Goal: Task Accomplishment & Management: Complete application form

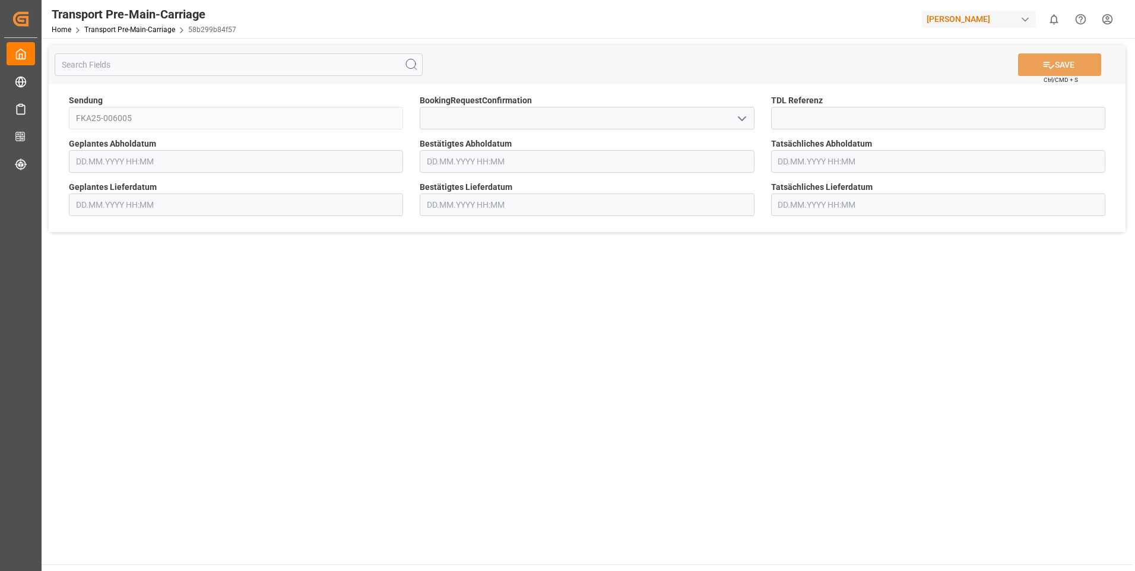
type input "[DATE] 00:00"
click at [750, 115] on input at bounding box center [587, 118] width 334 height 23
click at [741, 121] on icon "open menu" at bounding box center [742, 119] width 14 height 14
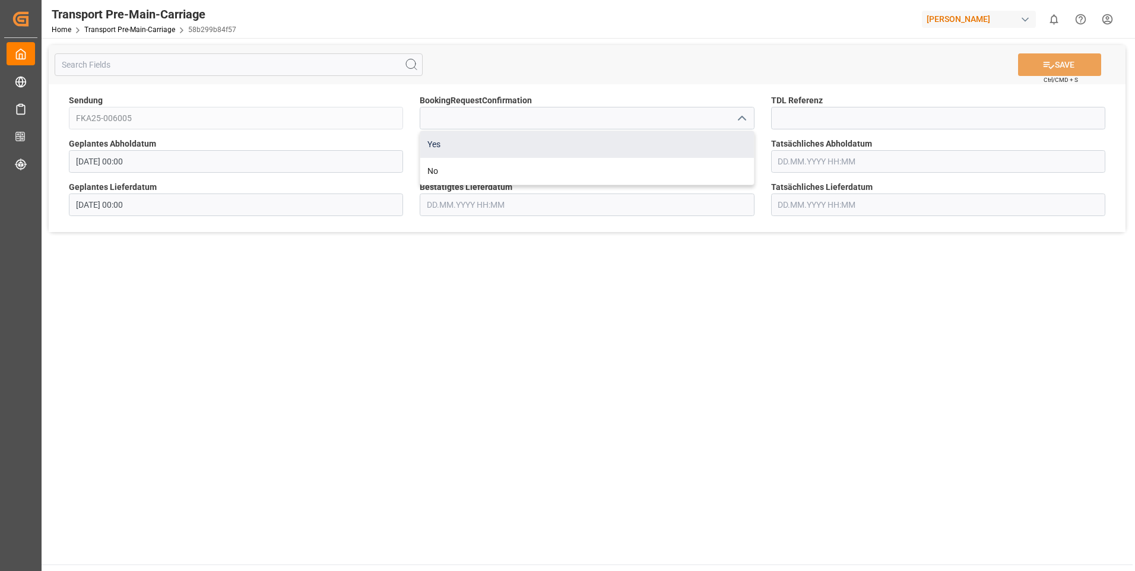
click at [726, 138] on div "Yes" at bounding box center [586, 144] width 333 height 27
type input "Yes"
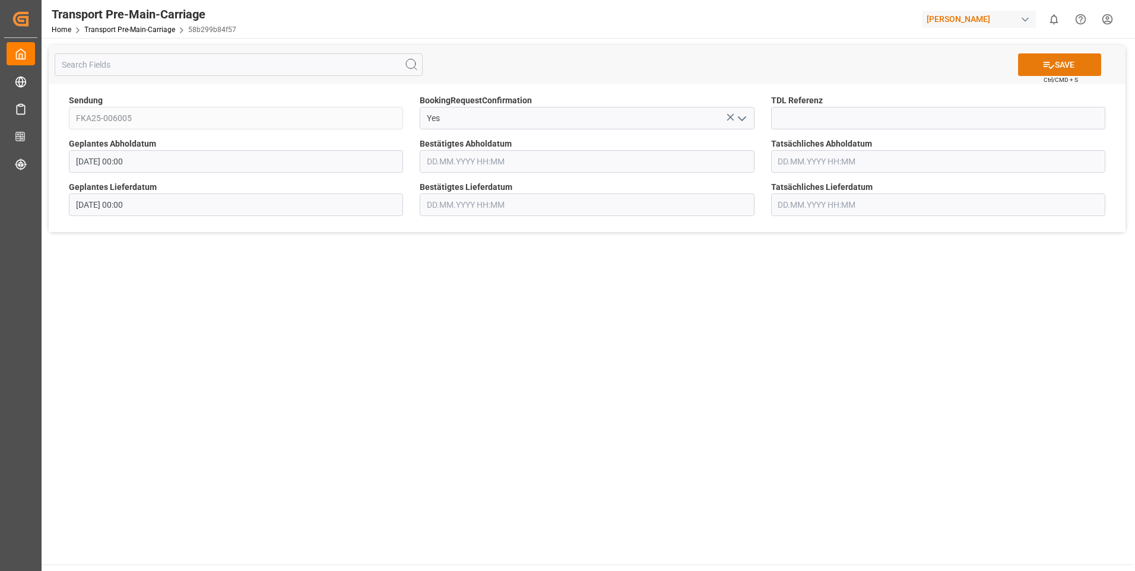
click at [1048, 65] on icon at bounding box center [1048, 65] width 12 height 12
